Goal: Use online tool/utility

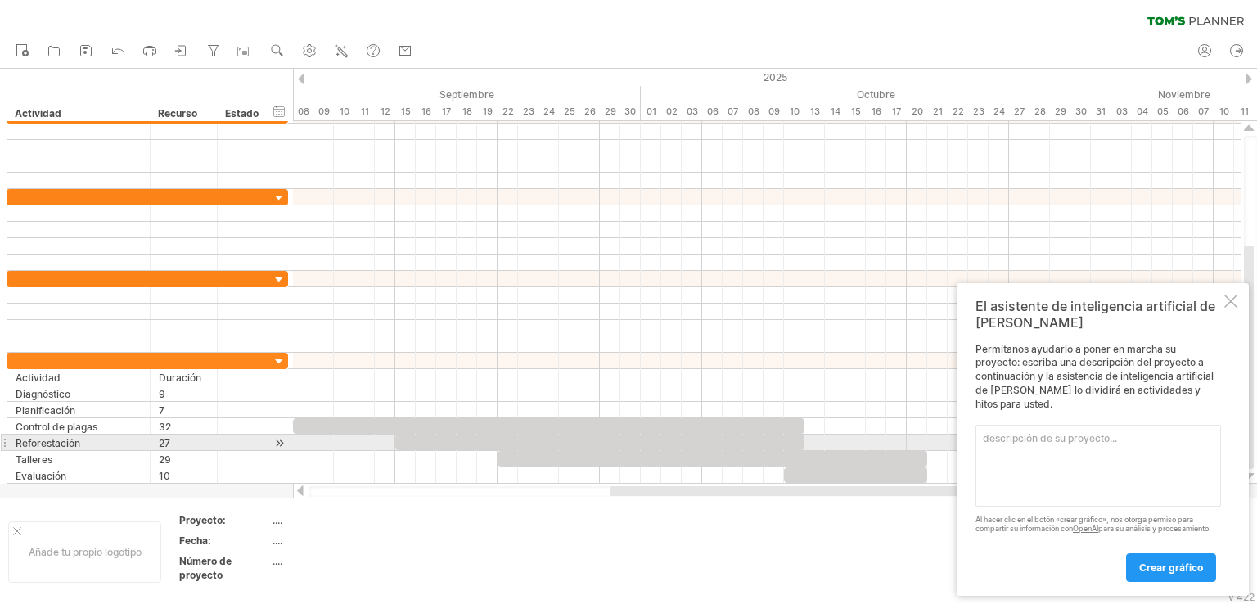
paste textarea "Nombre del proyecto → “Restauración Verde del Parque Comunitario”. Duración tot…"
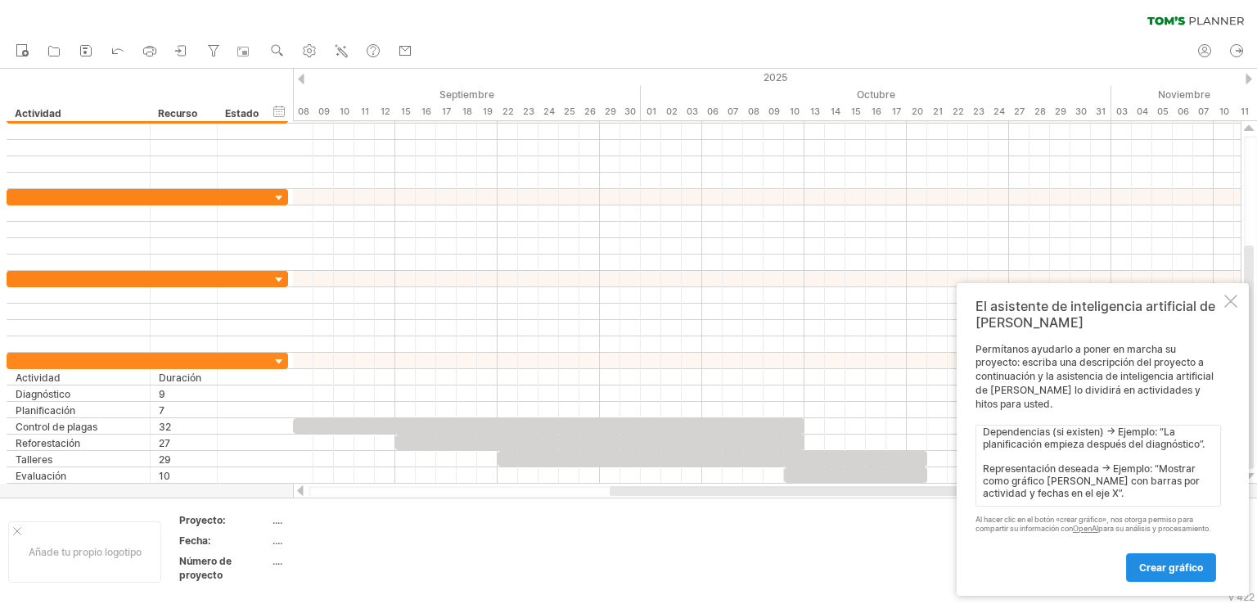
type textarea "Nombre del proyecto → “Restauración Verde del Parque Comunitario”. Duración tot…"
click at [1163, 567] on font "crear gráfico" at bounding box center [1171, 567] width 64 height 12
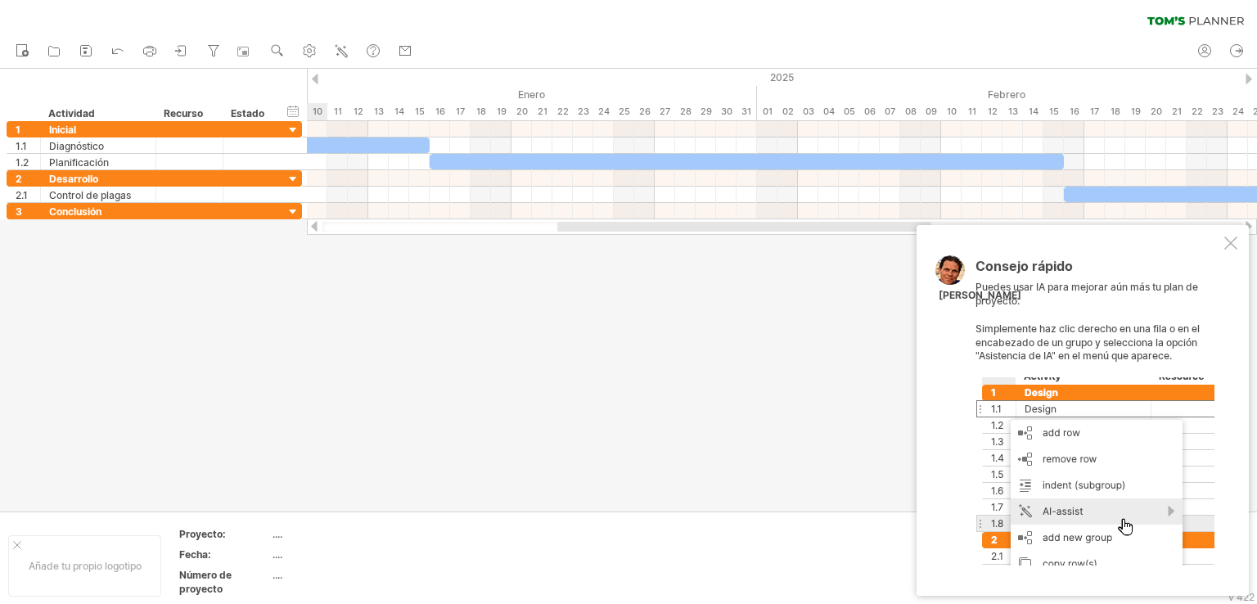
drag, startPoint x: 647, startPoint y: 227, endPoint x: 721, endPoint y: 227, distance: 73.7
click at [721, 227] on div at bounding box center [744, 227] width 374 height 10
click at [1234, 241] on div at bounding box center [1230, 243] width 13 height 13
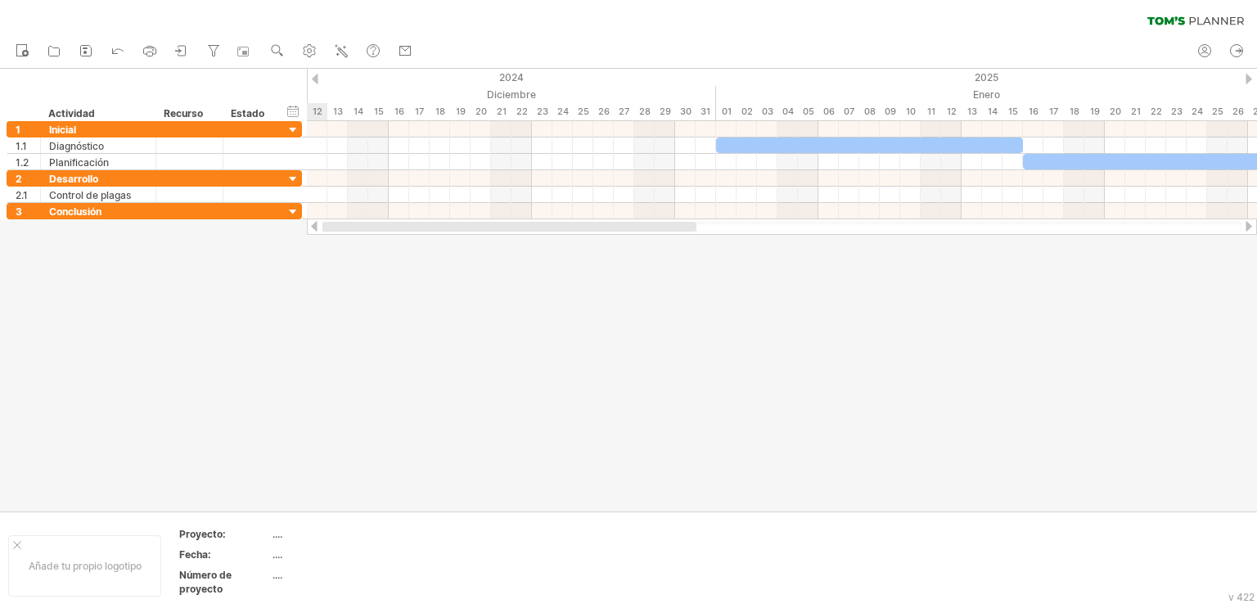
drag, startPoint x: 864, startPoint y: 229, endPoint x: 534, endPoint y: 223, distance: 330.7
click at [534, 223] on div at bounding box center [509, 227] width 374 height 10
click at [313, 79] on div at bounding box center [315, 79] width 7 height 11
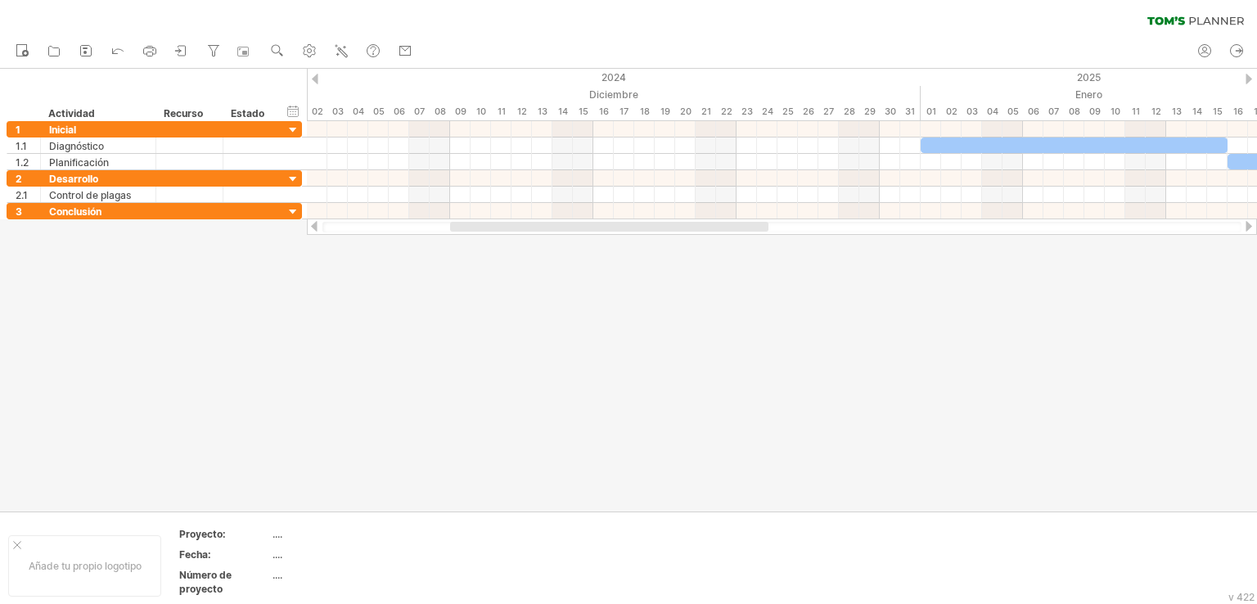
click at [313, 79] on div at bounding box center [315, 79] width 7 height 11
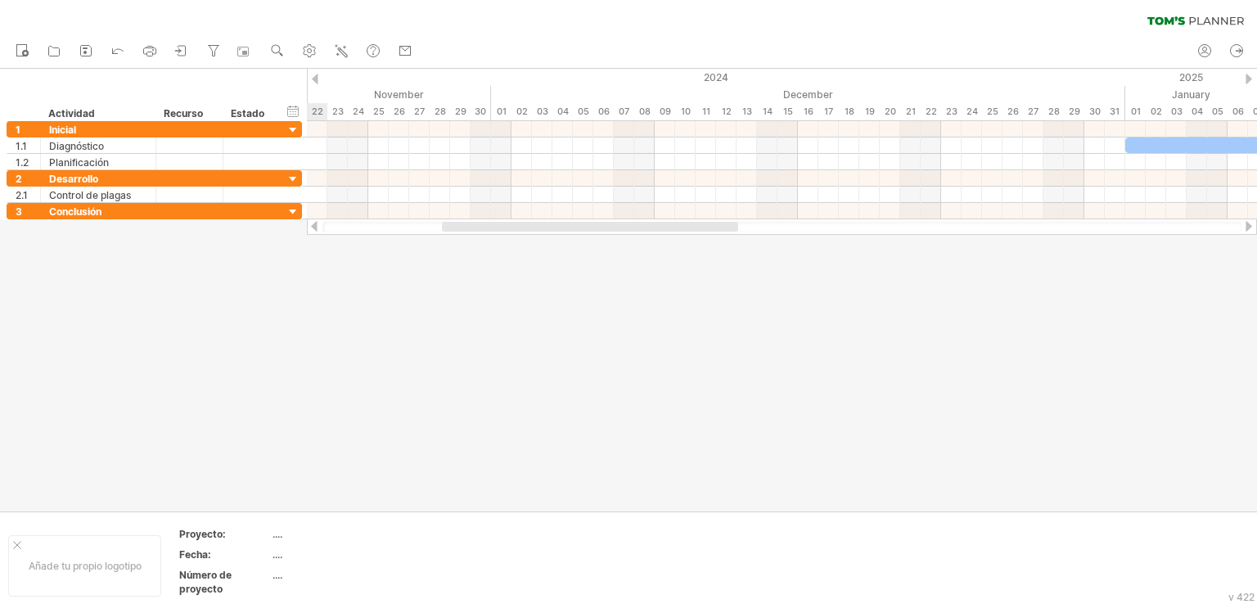
click at [313, 79] on div at bounding box center [315, 79] width 7 height 11
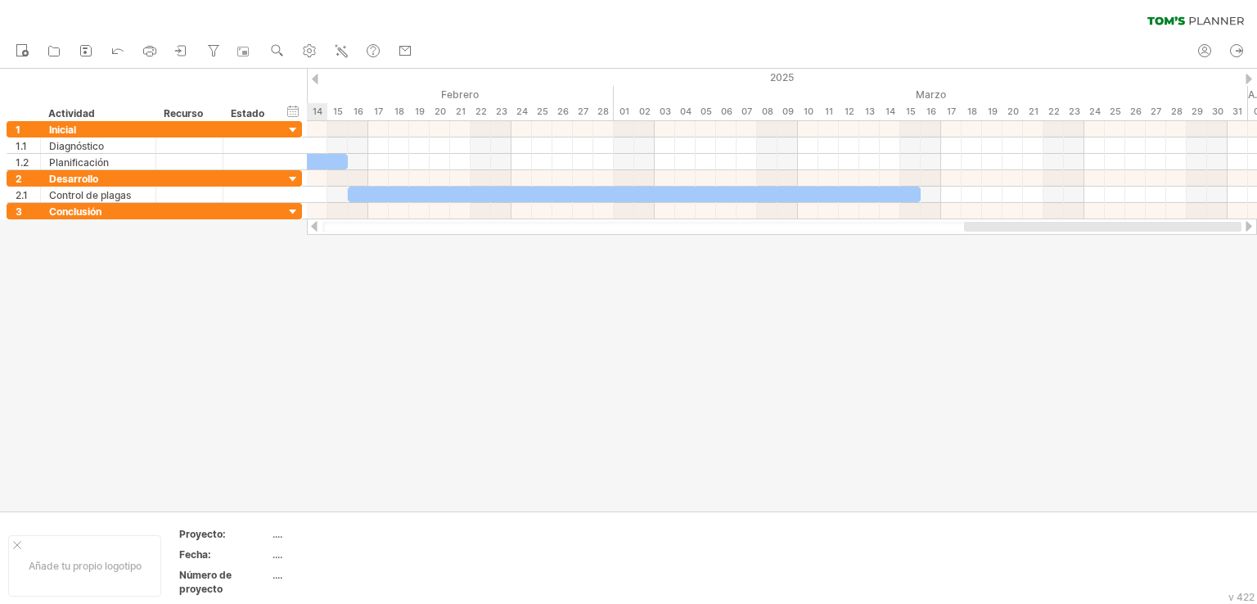
drag, startPoint x: 614, startPoint y: 224, endPoint x: 1196, endPoint y: 247, distance: 582.4
click at [1196, 247] on div "Trying to reach [DOMAIN_NAME] Connected again... 0% clear filter nuevo" at bounding box center [628, 302] width 1257 height 604
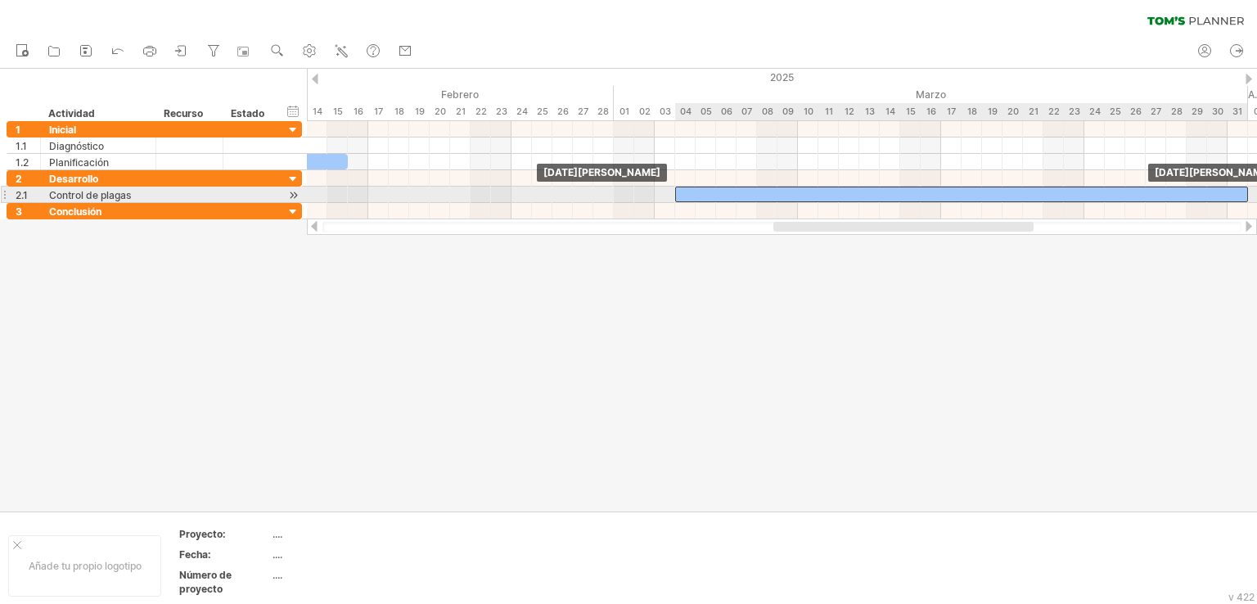
drag, startPoint x: 765, startPoint y: 191, endPoint x: 1090, endPoint y: 194, distance: 324.9
click at [1090, 194] on div at bounding box center [961, 195] width 573 height 16
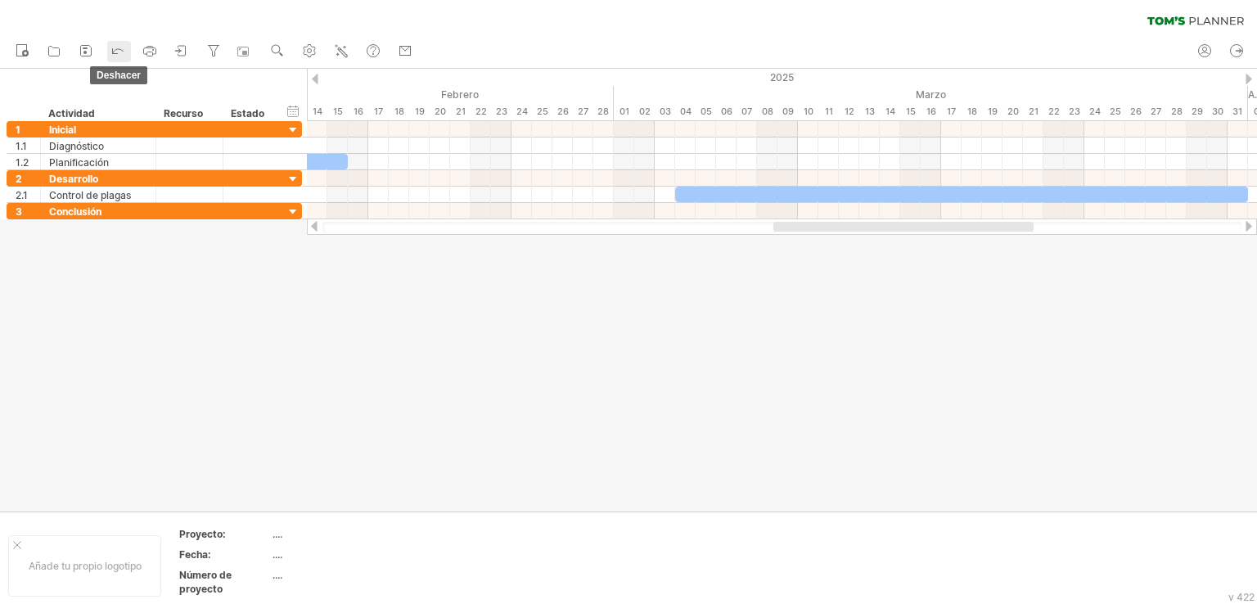
click at [125, 53] on icon at bounding box center [118, 50] width 16 height 16
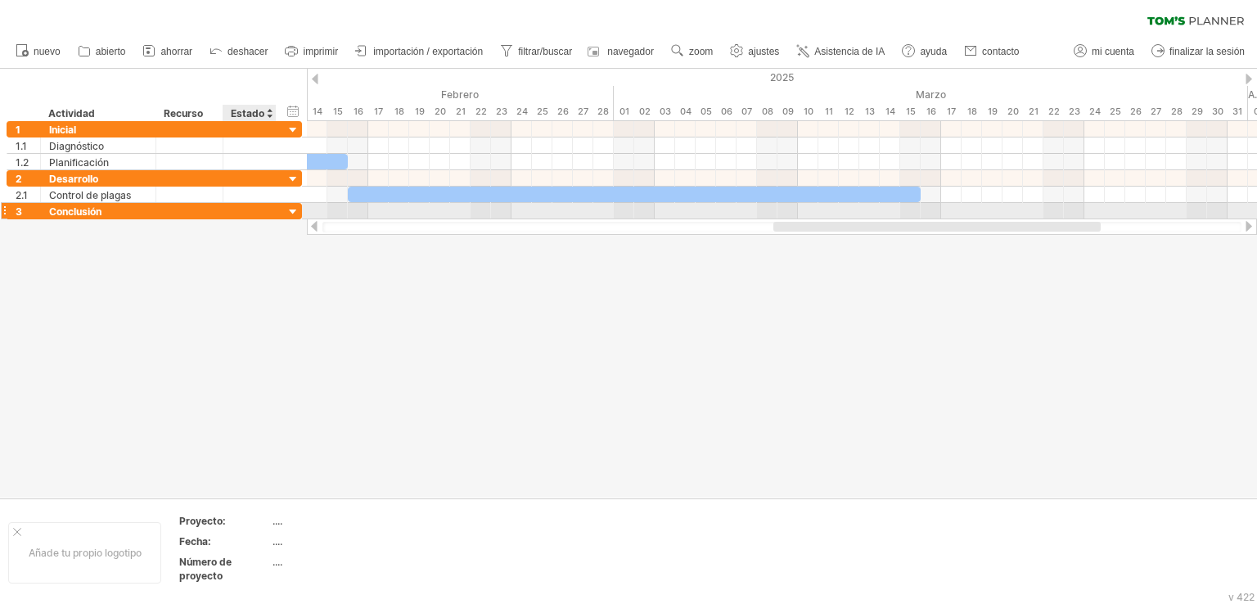
click at [291, 210] on div at bounding box center [294, 213] width 16 height 16
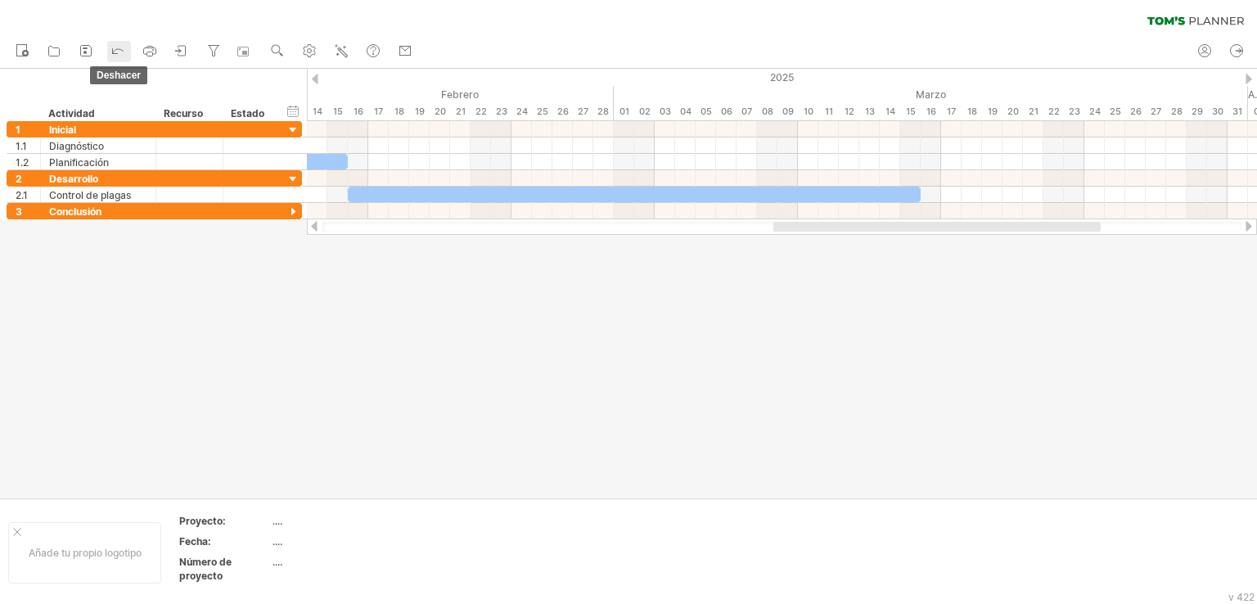
click at [111, 47] on icon at bounding box center [118, 50] width 16 height 16
click at [111, 52] on icon at bounding box center [118, 50] width 16 height 16
click at [115, 52] on icon at bounding box center [118, 50] width 16 height 16
